Goal: Transaction & Acquisition: Purchase product/service

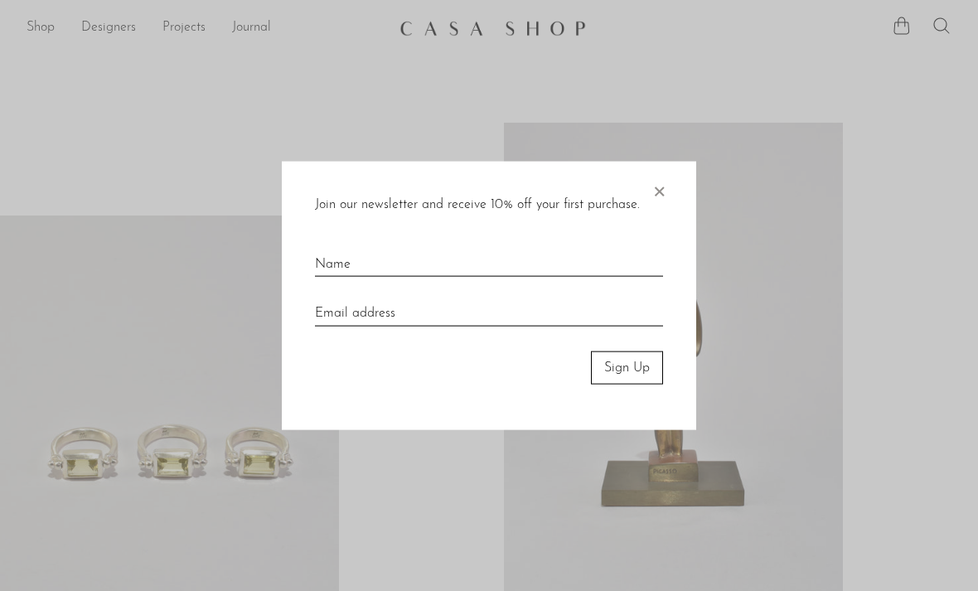
click at [666, 203] on span "×" at bounding box center [659, 187] width 17 height 53
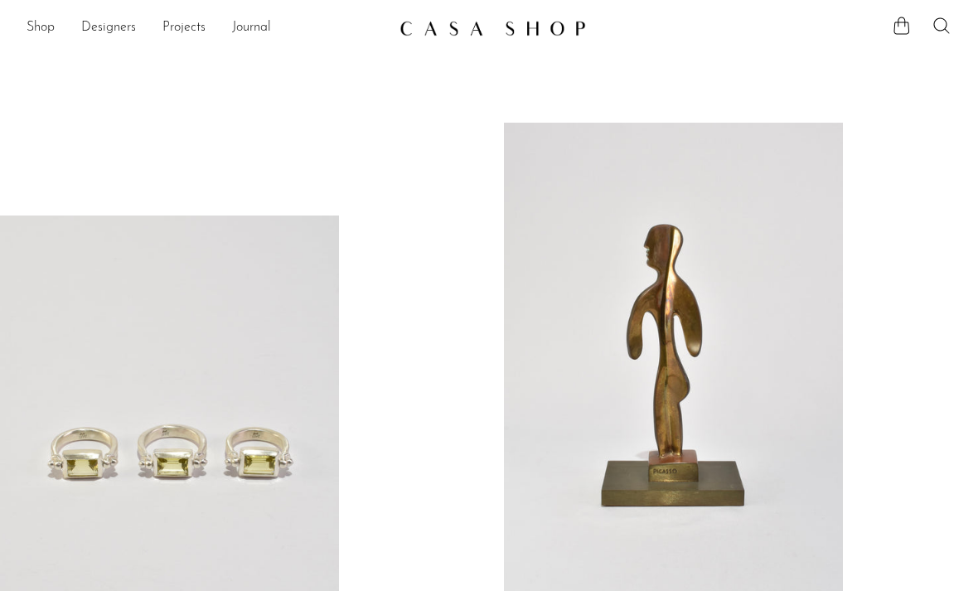
click at [40, 36] on link "Shop" at bounding box center [41, 28] width 28 height 22
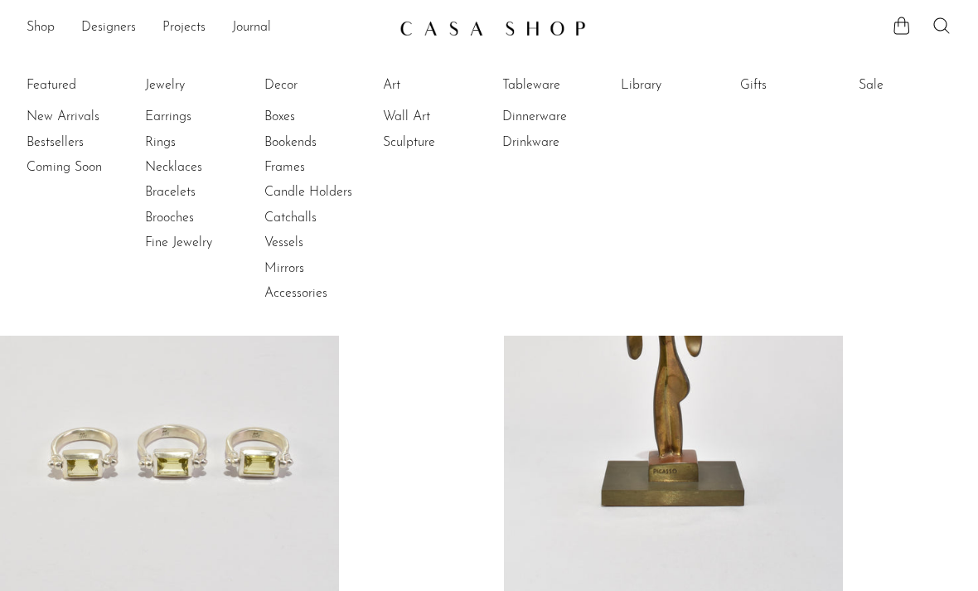
click at [289, 243] on link "Vessels" at bounding box center [326, 243] width 124 height 18
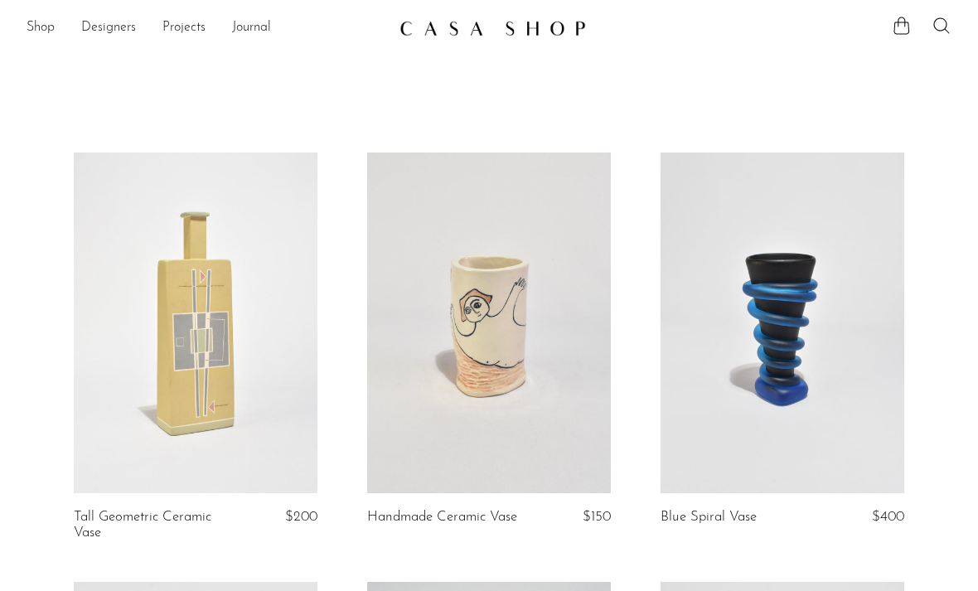
click at [46, 31] on link "Shop" at bounding box center [41, 28] width 28 height 22
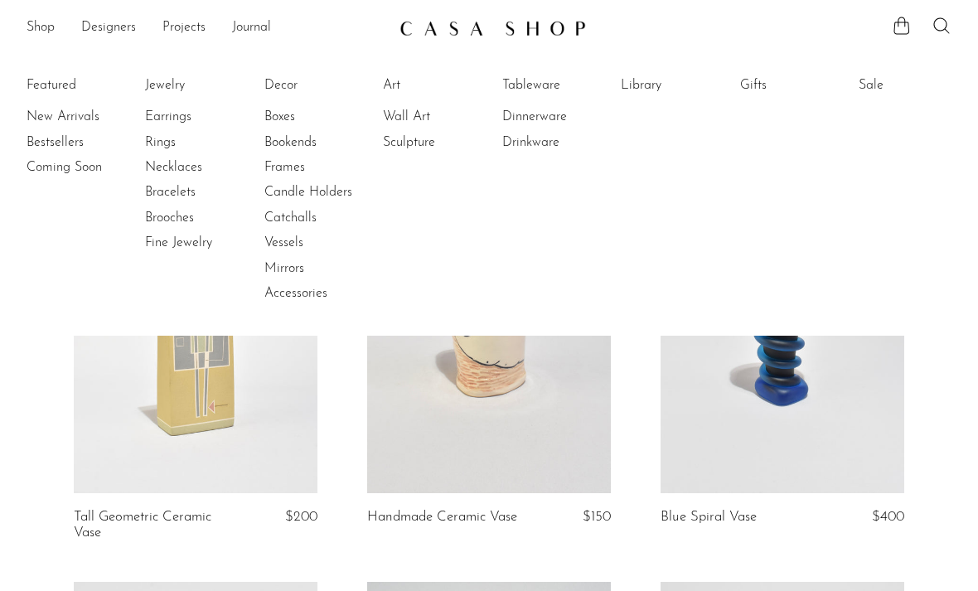
click at [417, 145] on link "Sculpture" at bounding box center [445, 142] width 124 height 18
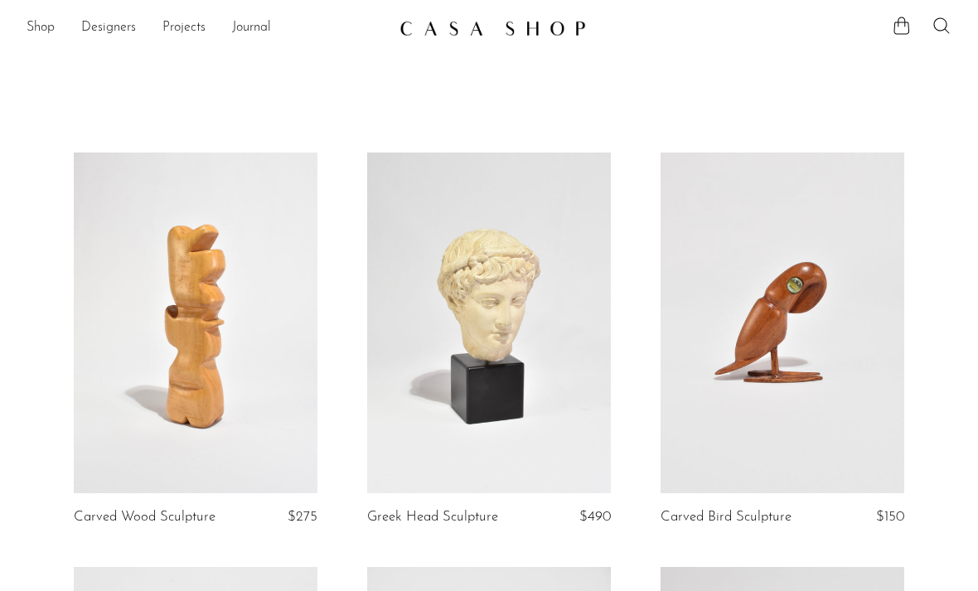
click at [114, 35] on link "Designers" at bounding box center [108, 28] width 55 height 22
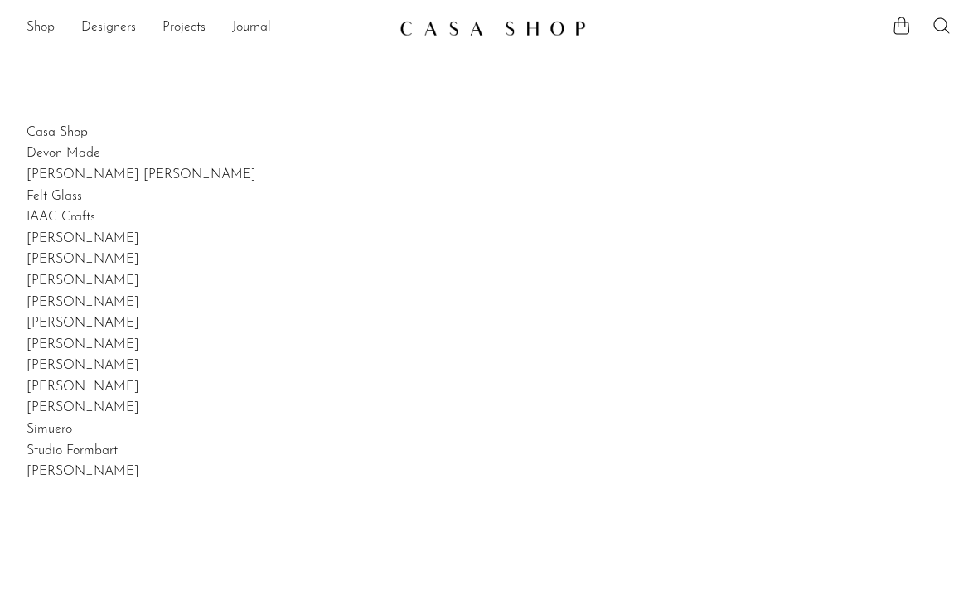
click at [46, 35] on link "Shop" at bounding box center [41, 28] width 28 height 22
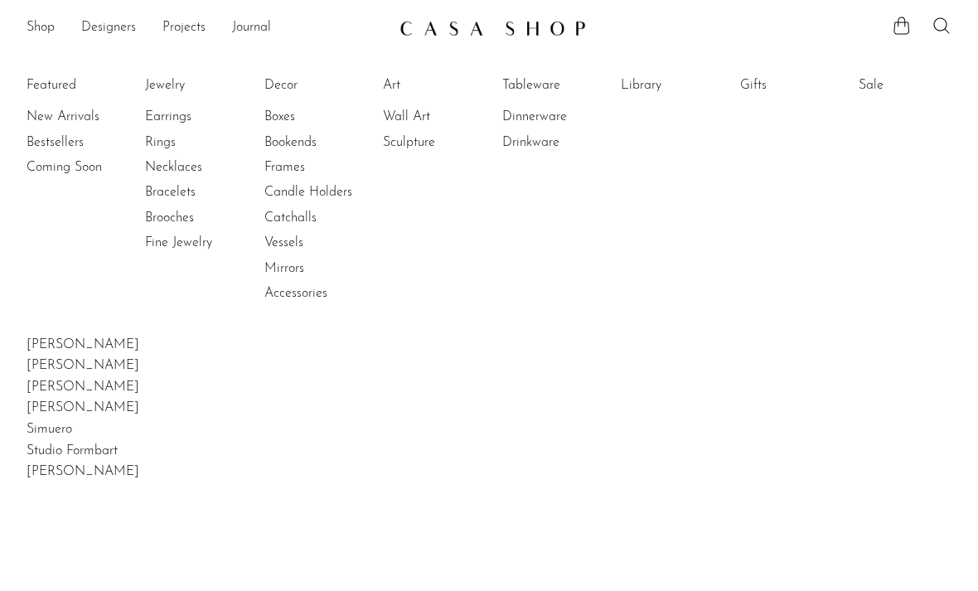
click at [934, 31] on icon at bounding box center [942, 26] width 20 height 20
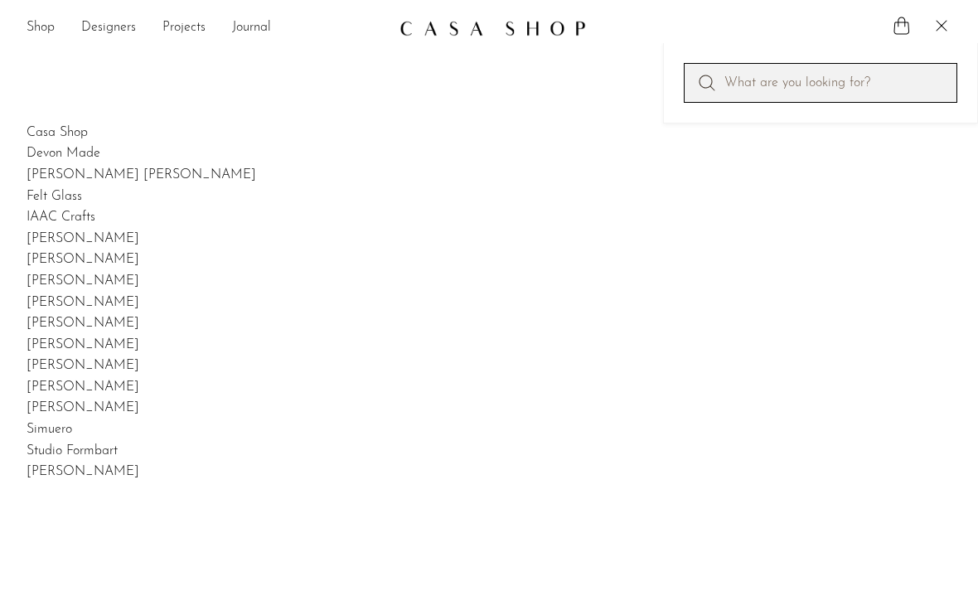
click at [840, 85] on input "Perform a search" at bounding box center [821, 83] width 274 height 40
type input "Perfume bottle"
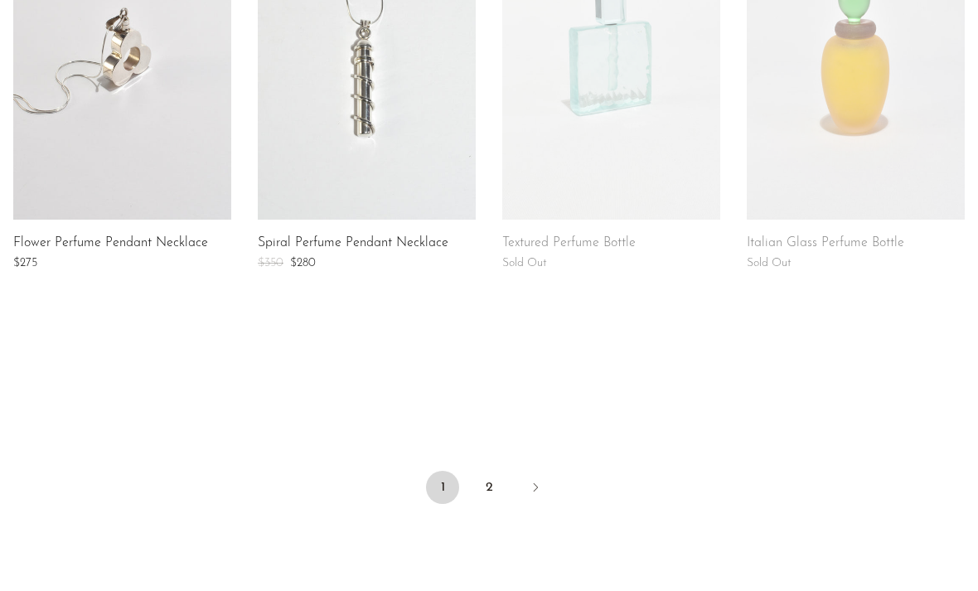
scroll to position [1300, 0]
click at [482, 476] on link "2" at bounding box center [488, 485] width 33 height 33
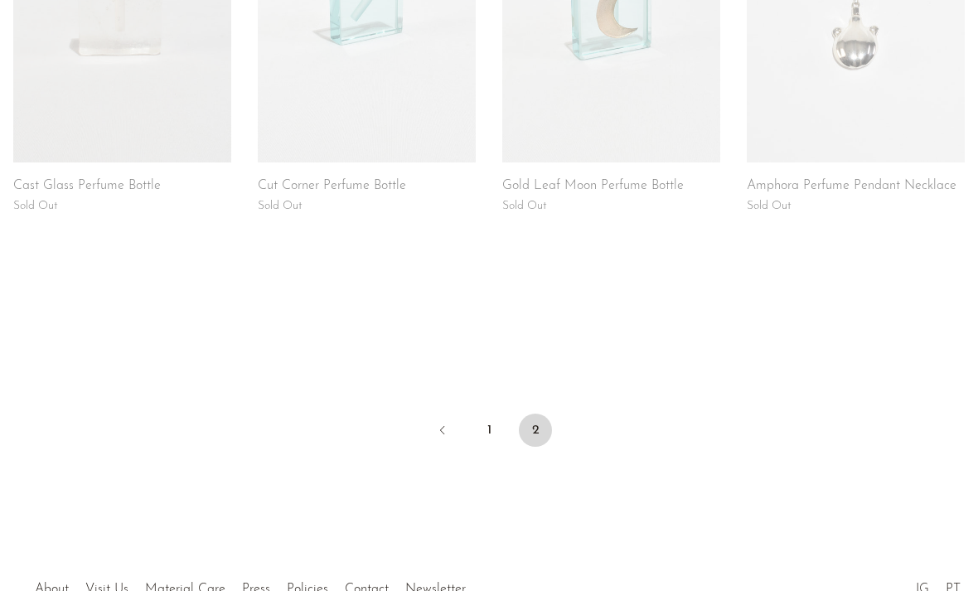
scroll to position [532, 0]
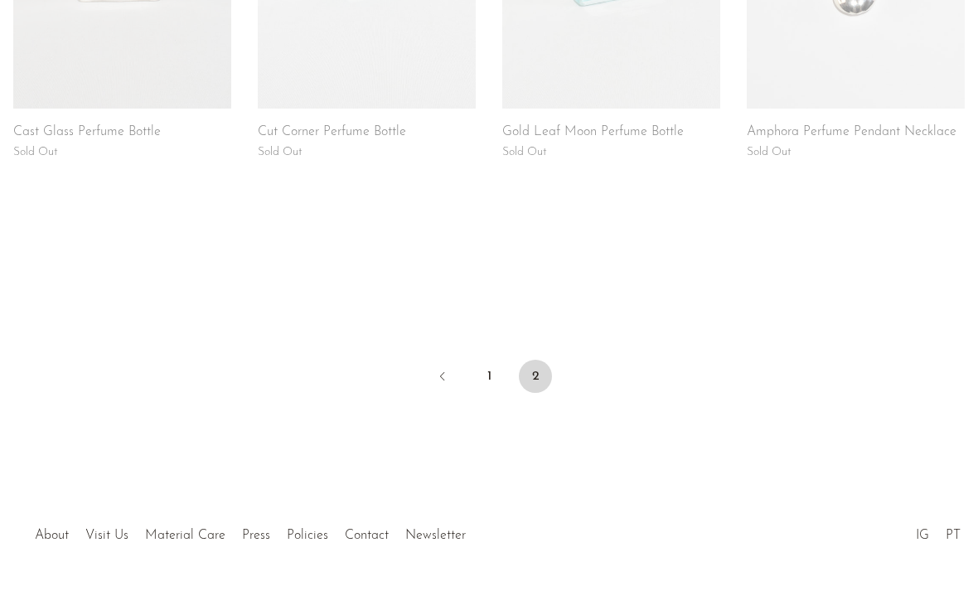
click at [482, 382] on link "1" at bounding box center [488, 376] width 33 height 33
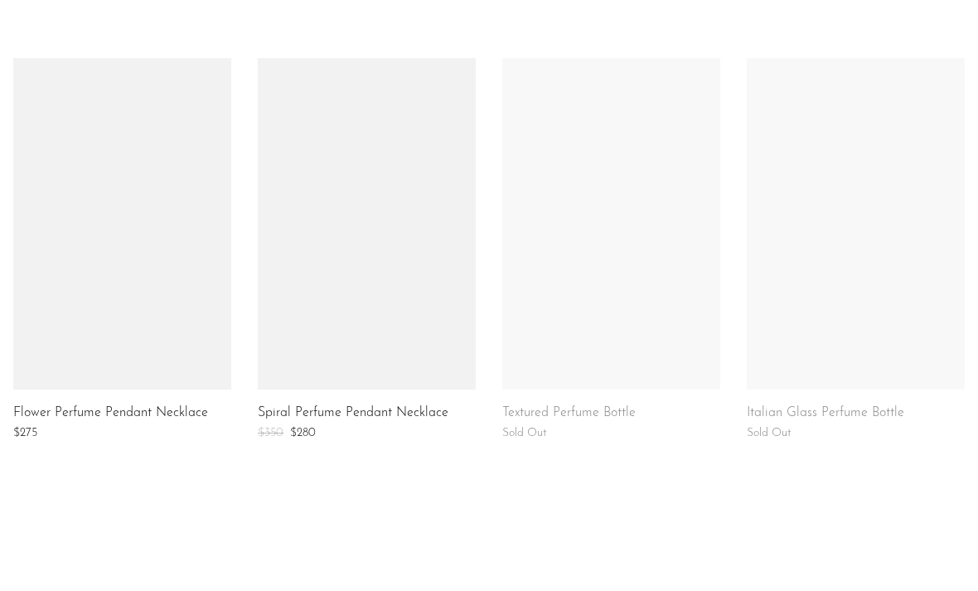
scroll to position [1124, 0]
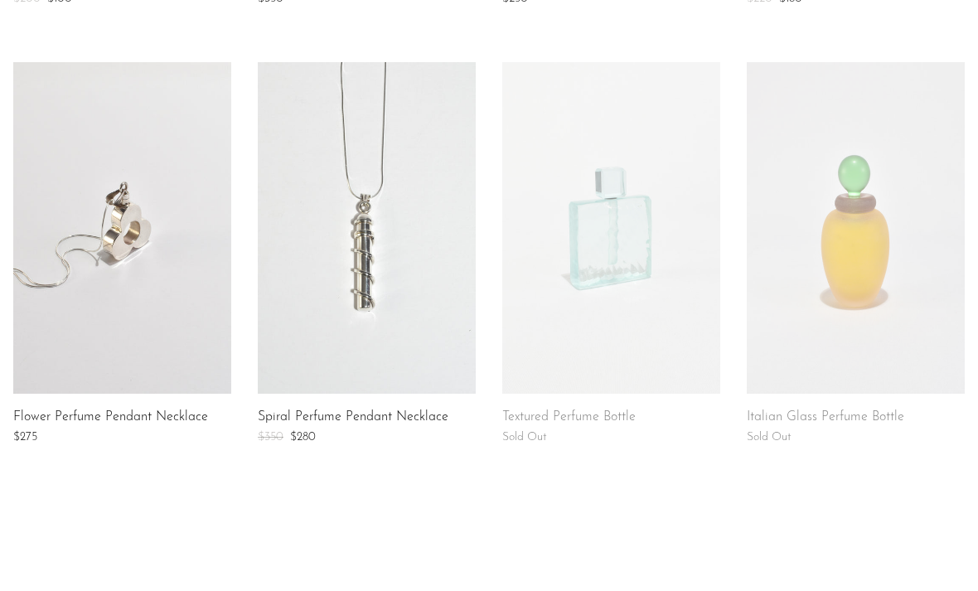
click at [872, 285] on link at bounding box center [856, 228] width 218 height 332
